Goal: Entertainment & Leisure: Browse casually

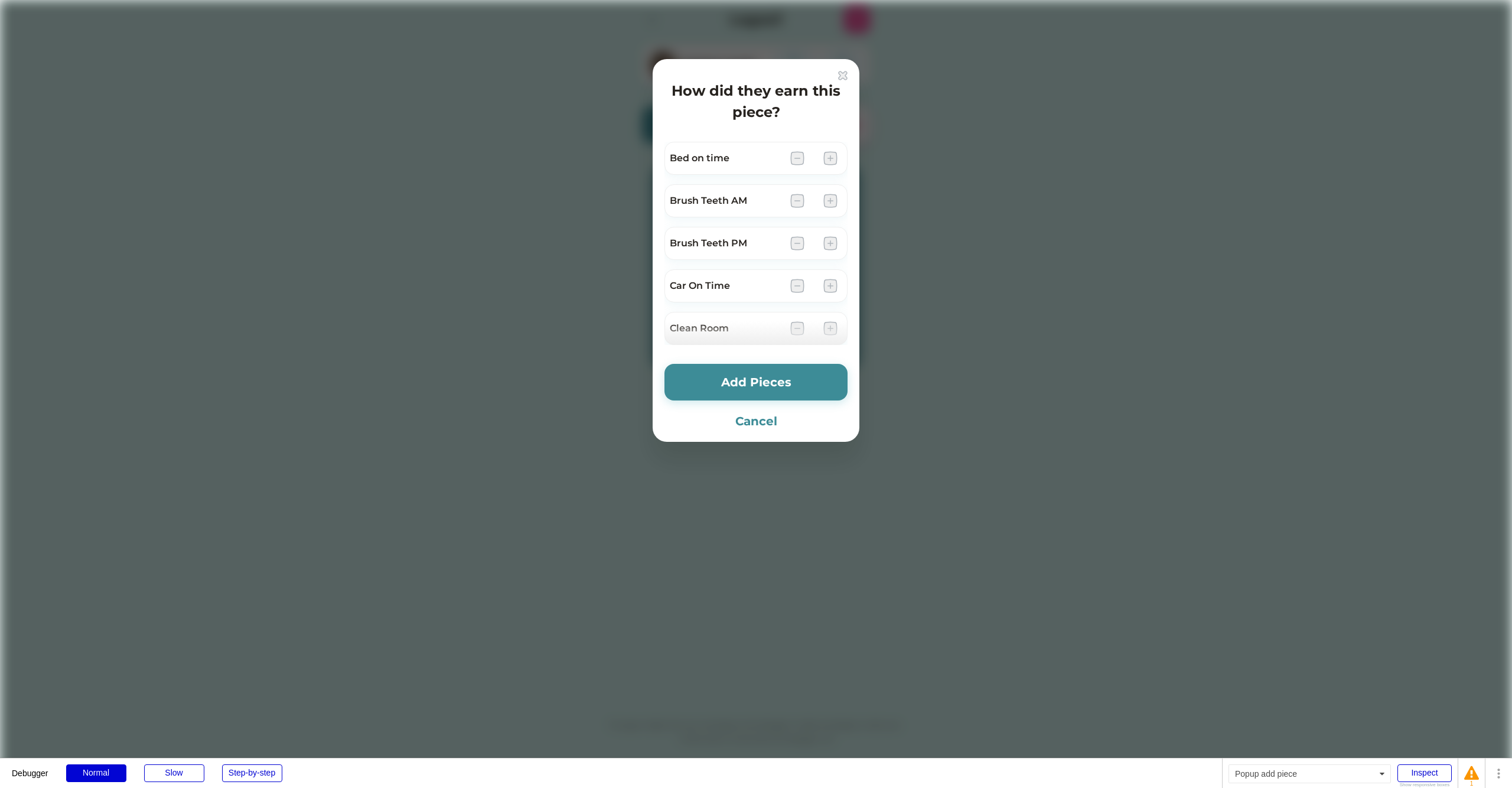
click at [608, 172] on div at bounding box center [756, 394] width 1512 height 788
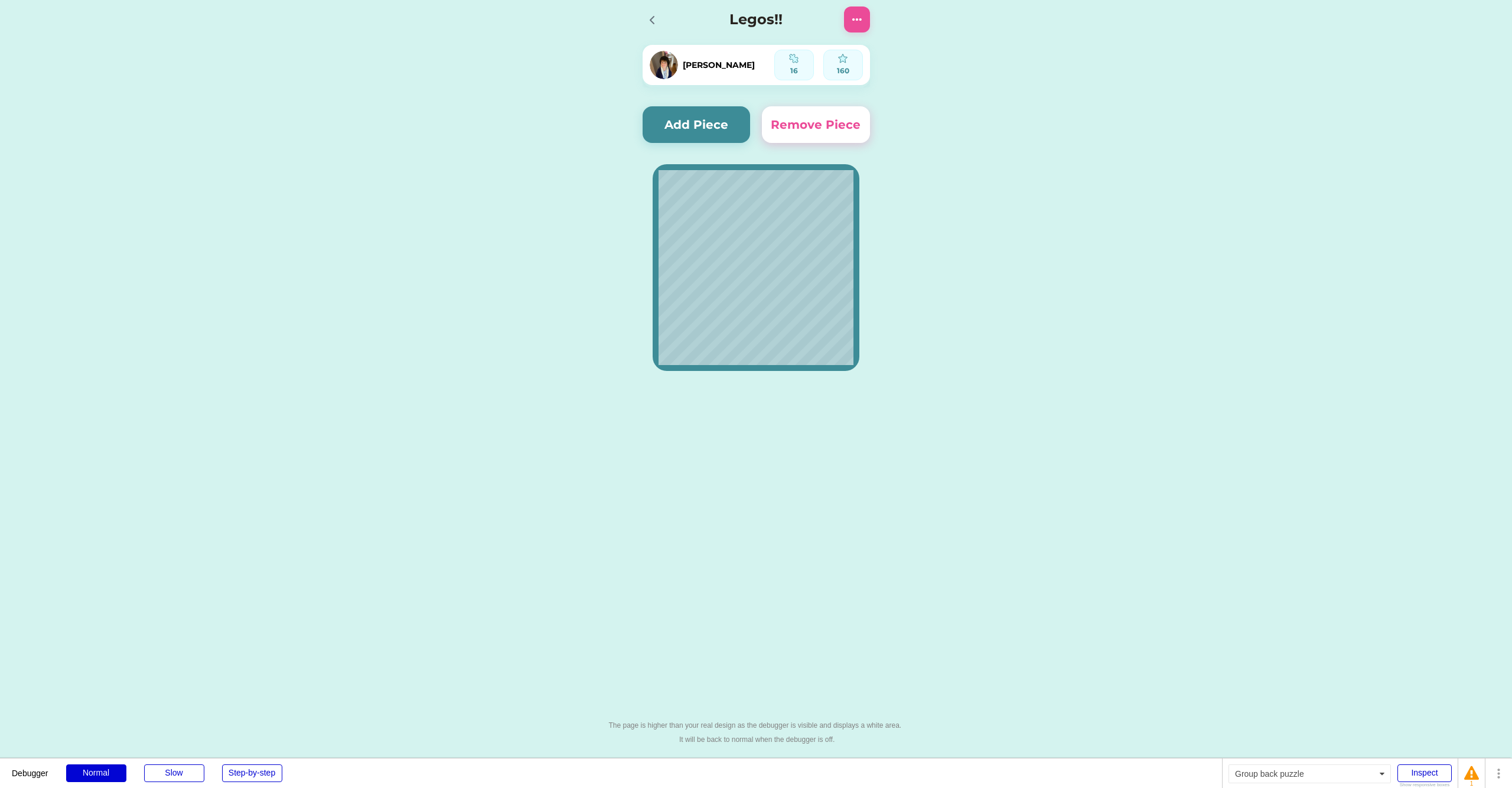
click at [658, 15] on icon at bounding box center [652, 20] width 14 height 14
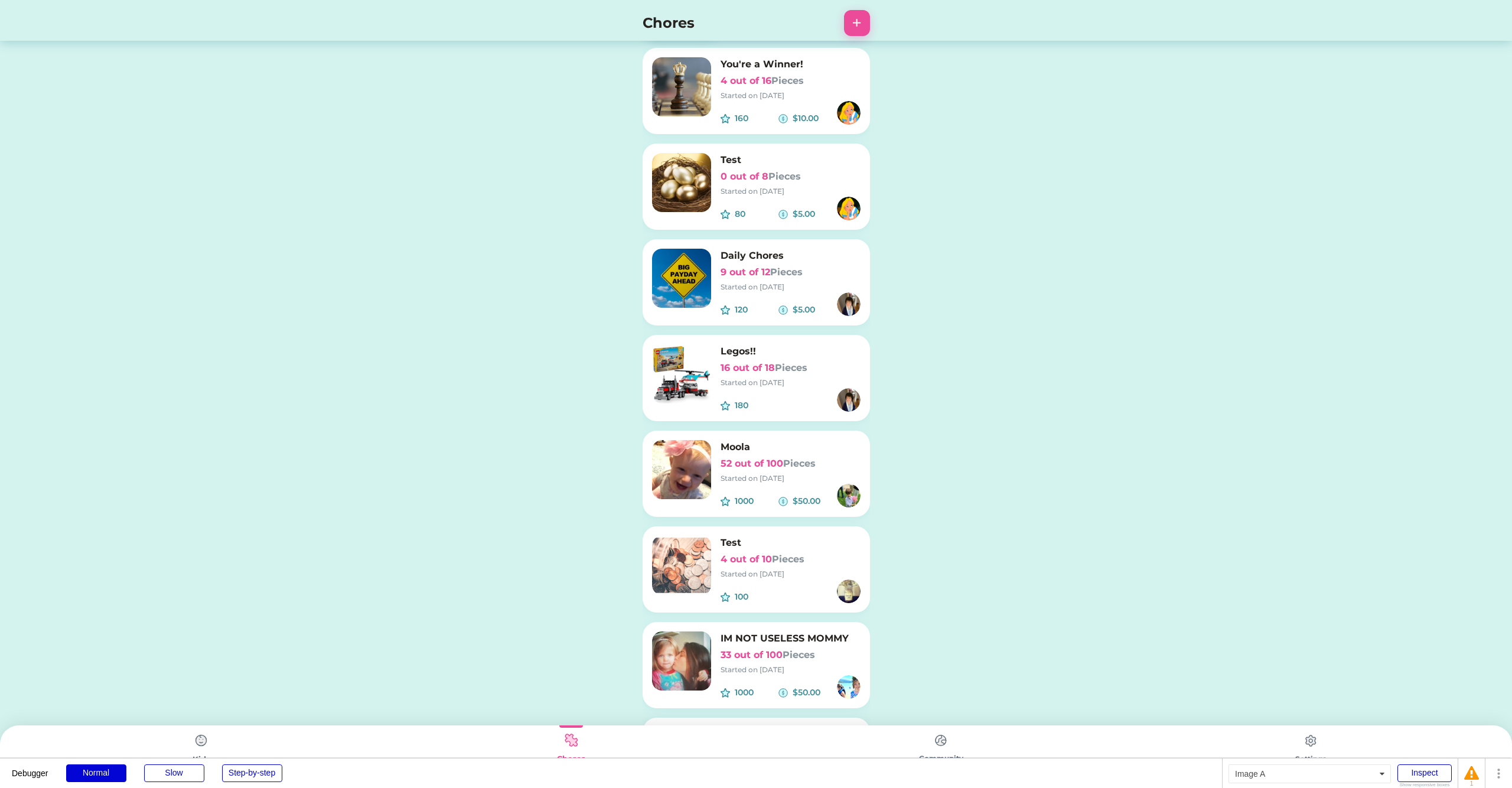
click at [197, 732] on img at bounding box center [201, 740] width 24 height 24
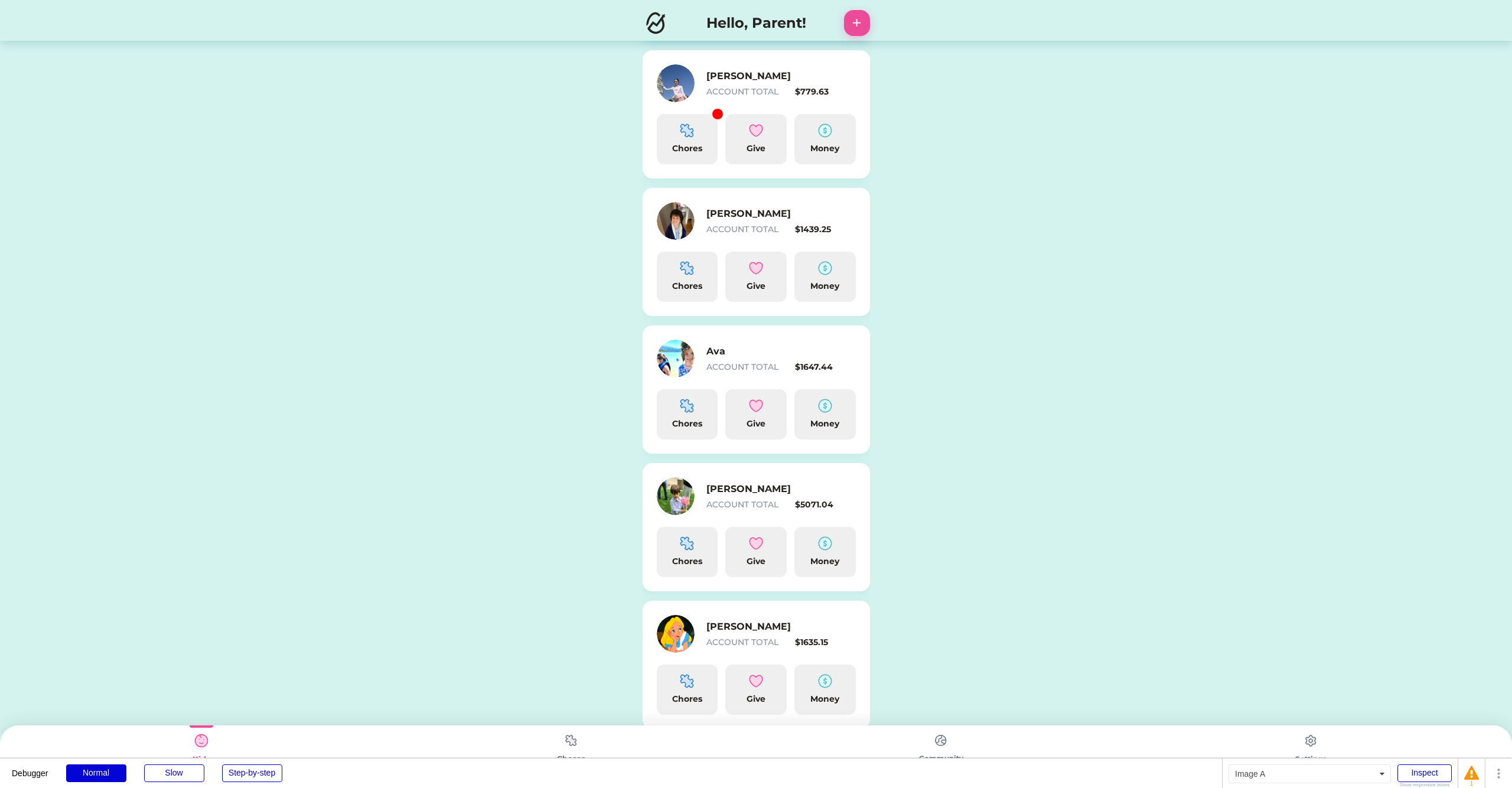
click at [576, 745] on img at bounding box center [570, 740] width 24 height 23
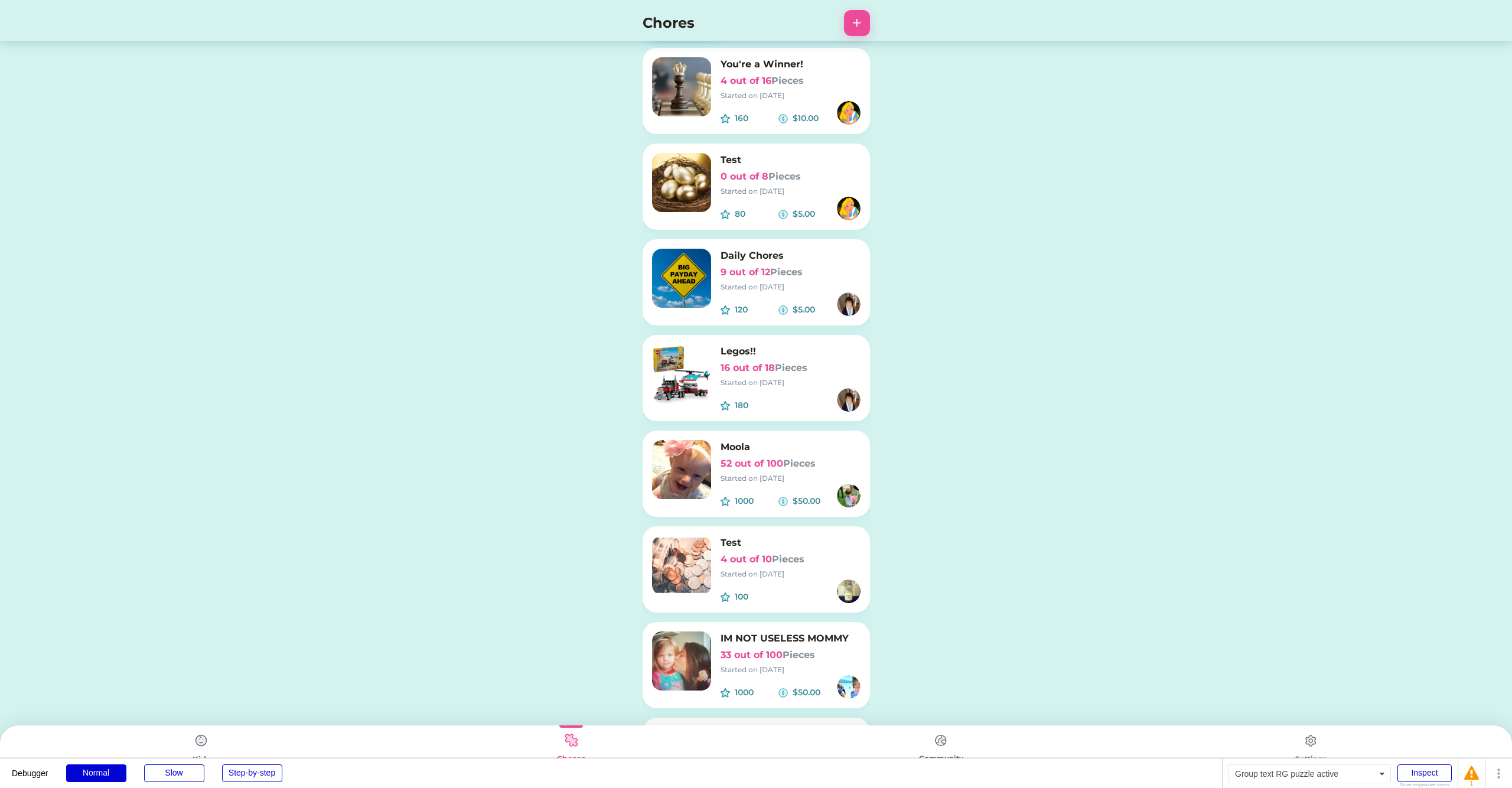
click at [750, 358] on div "Legos!! 16 out of 18 Pieces Started on [DATE]" at bounding box center [790, 366] width 140 height 44
